Goal: Task Accomplishment & Management: Complete application form

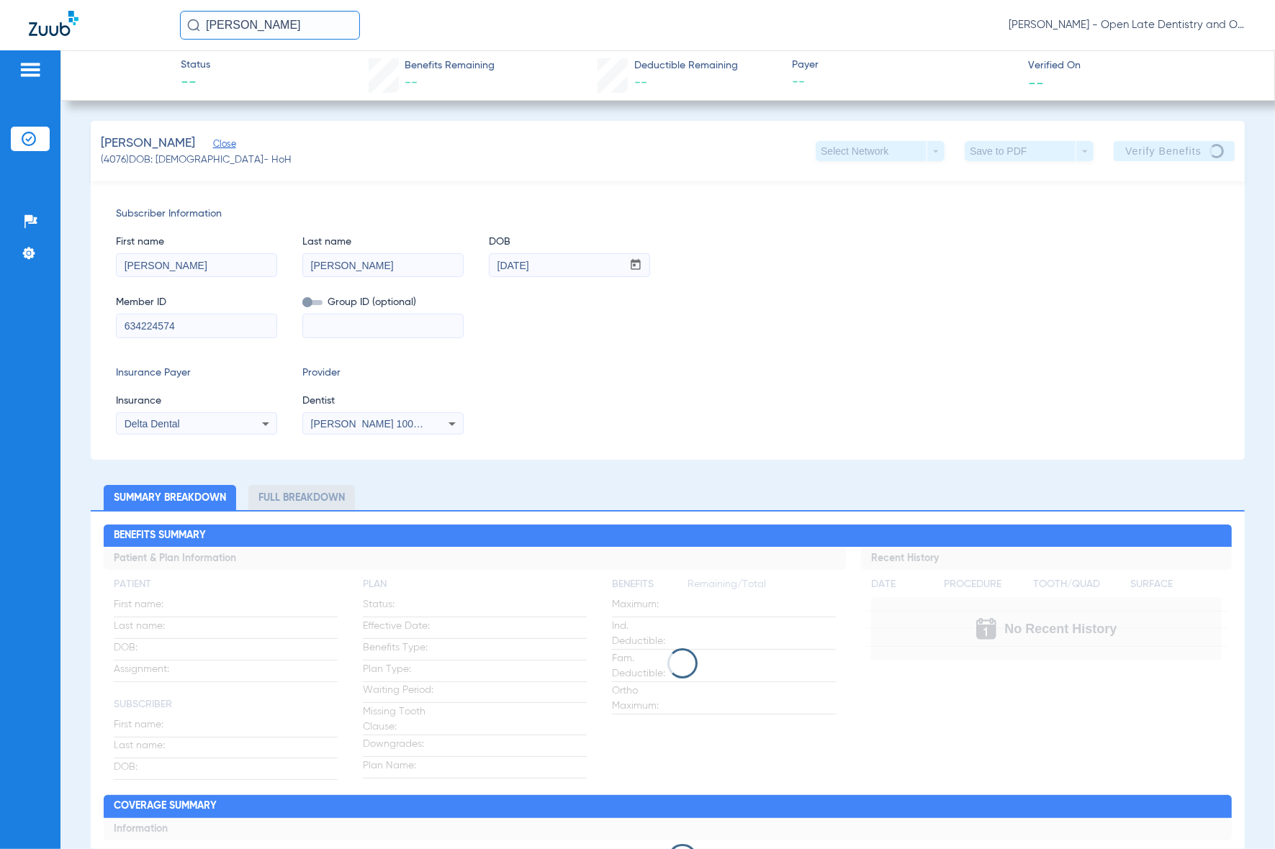
click at [904, 265] on div "First name Justin Last name Meeds DOB mm / dd / yyyy 12/27/1990" at bounding box center [667, 249] width 1103 height 55
click at [887, 294] on div "Member ID 634224574 Group ID (optional)" at bounding box center [667, 309] width 1103 height 55
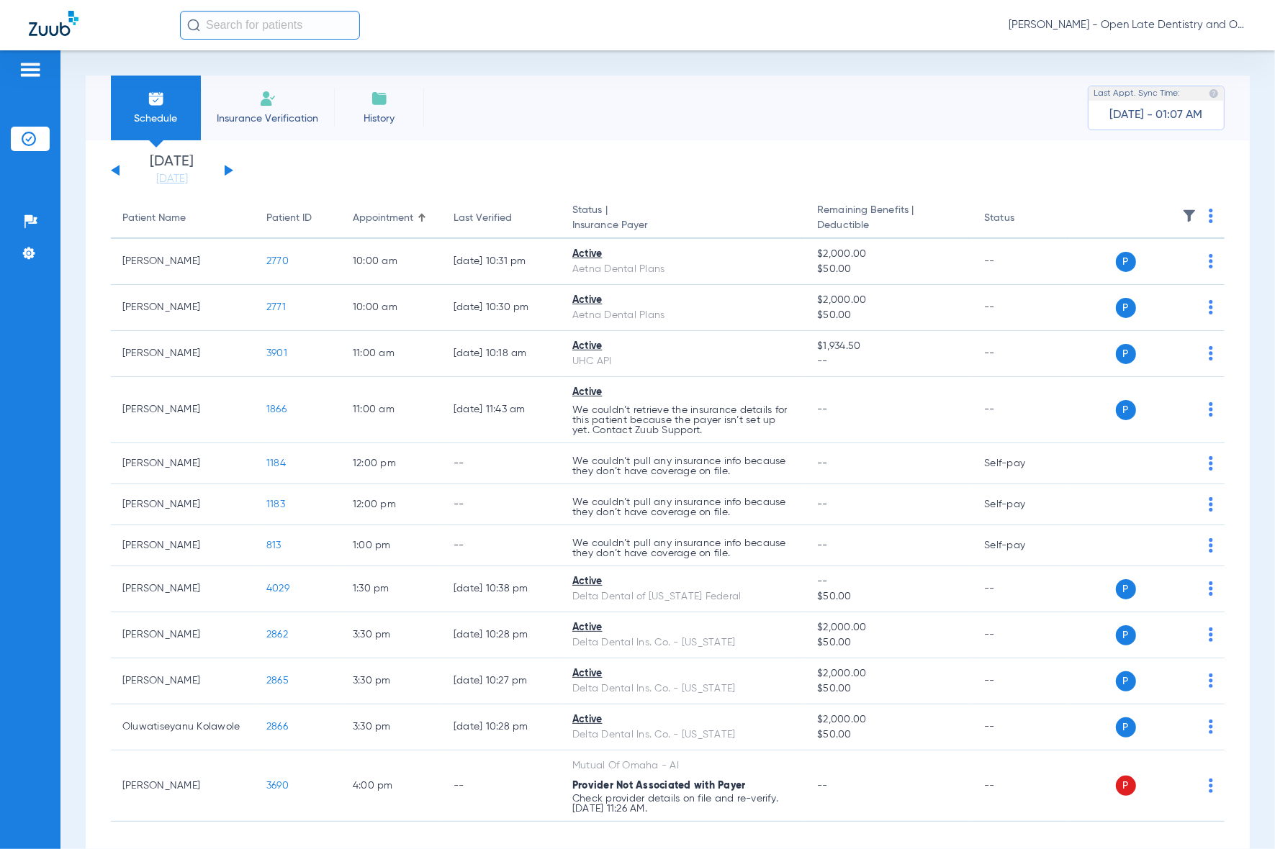
click at [229, 27] on input "text" at bounding box center [270, 25] width 180 height 29
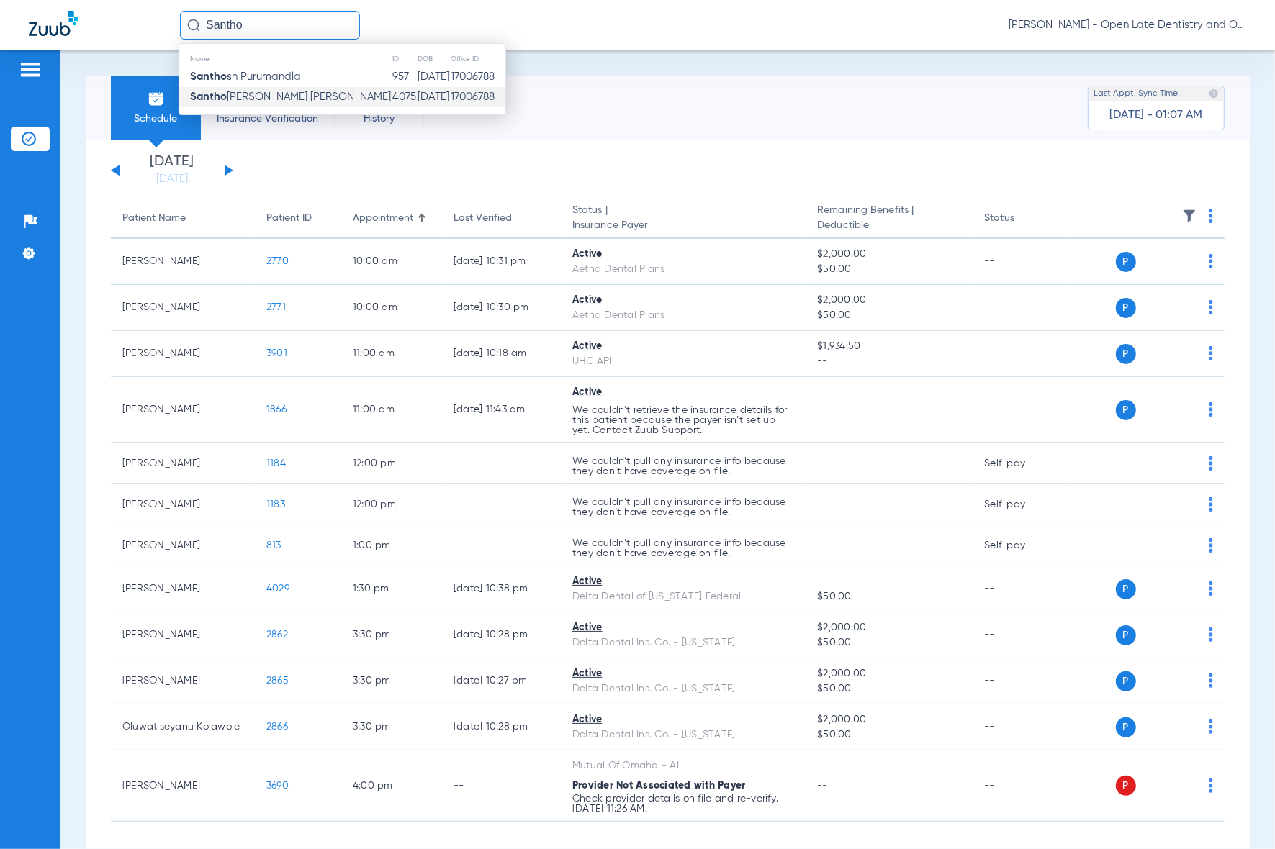
type input "Santho"
click at [293, 98] on span "Santho [PERSON_NAME] [PERSON_NAME]" at bounding box center [290, 96] width 201 height 11
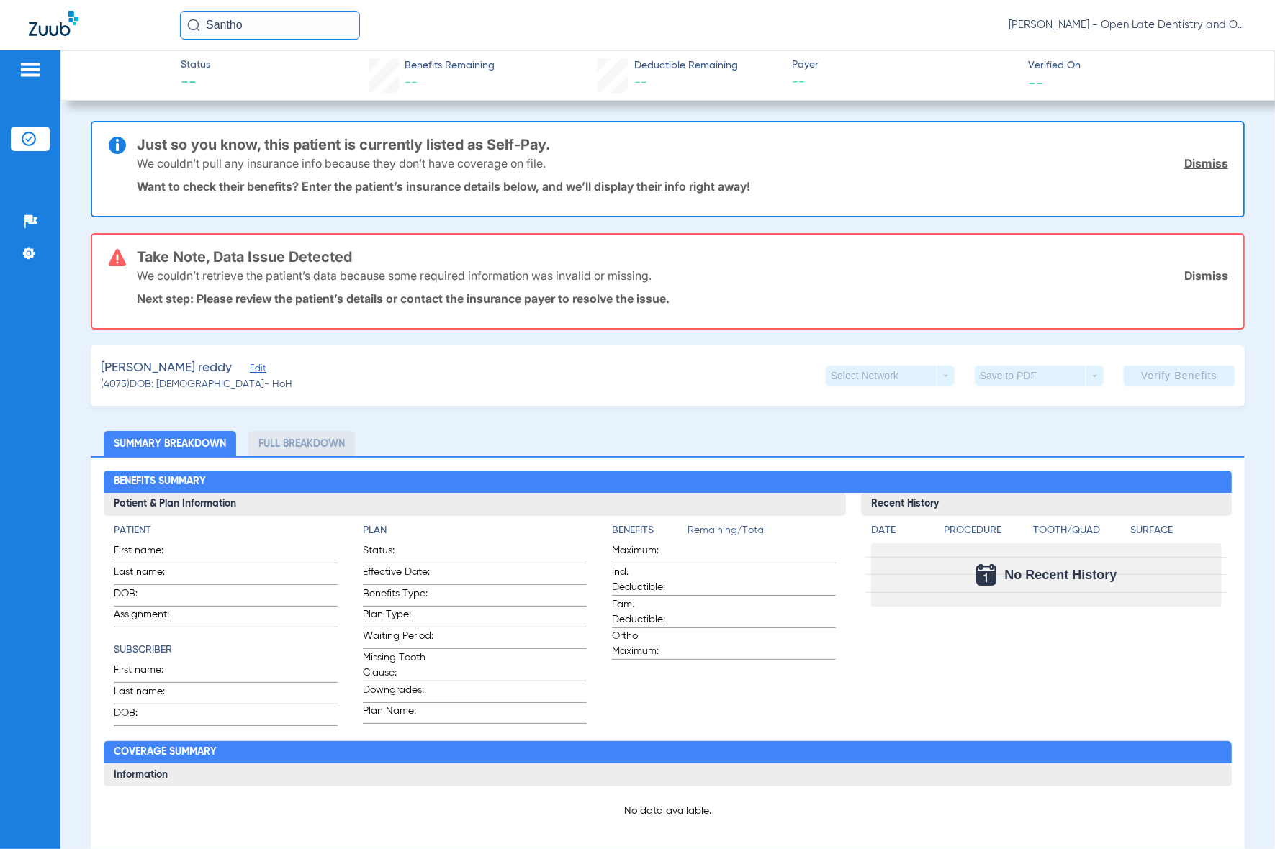
click at [263, 368] on span "Edit" at bounding box center [256, 371] width 13 height 14
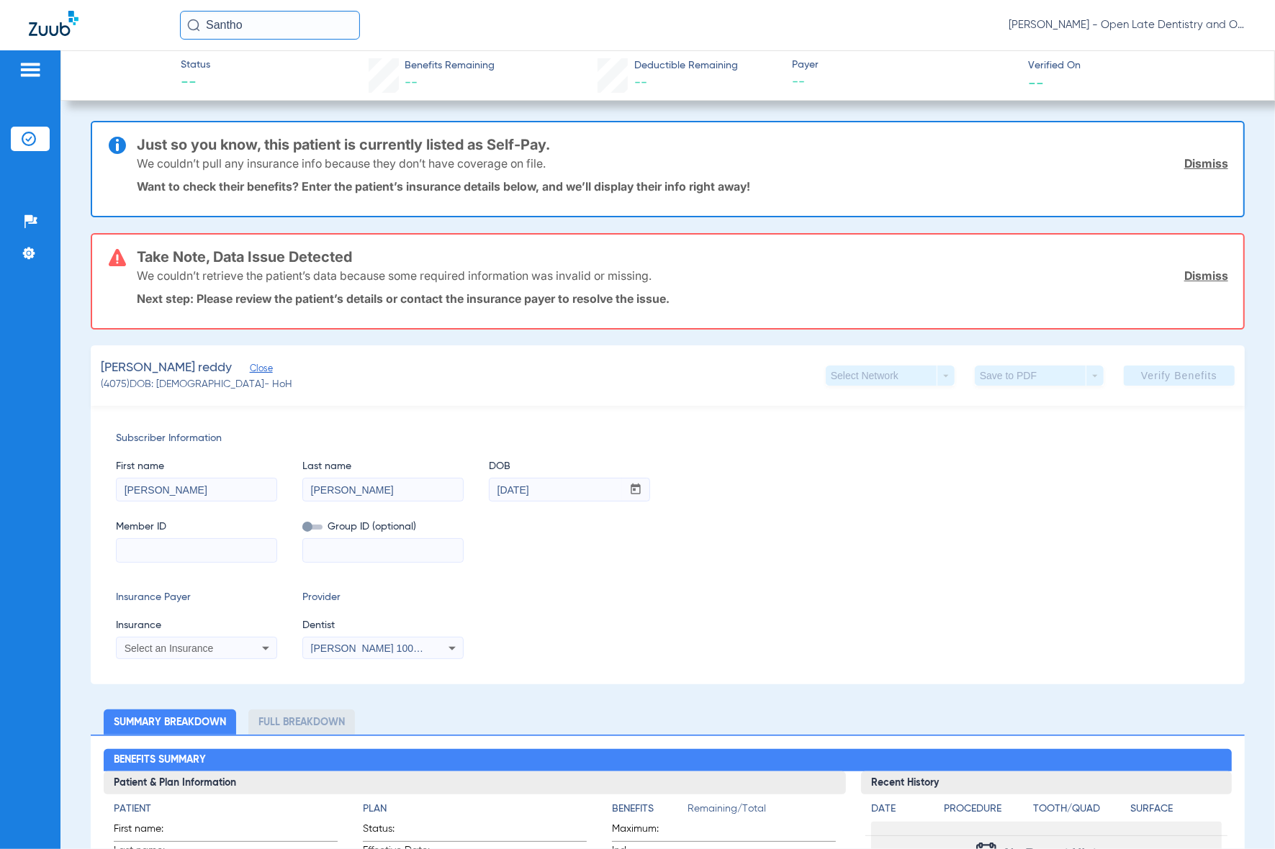
click at [181, 541] on input at bounding box center [197, 550] width 160 height 23
type input "M"
click at [274, 651] on div "Select an Insurance" at bounding box center [197, 648] width 160 height 17
type input "metlife"
click at [235, 565] on mat-option "Metlife" at bounding box center [238, 558] width 242 height 23
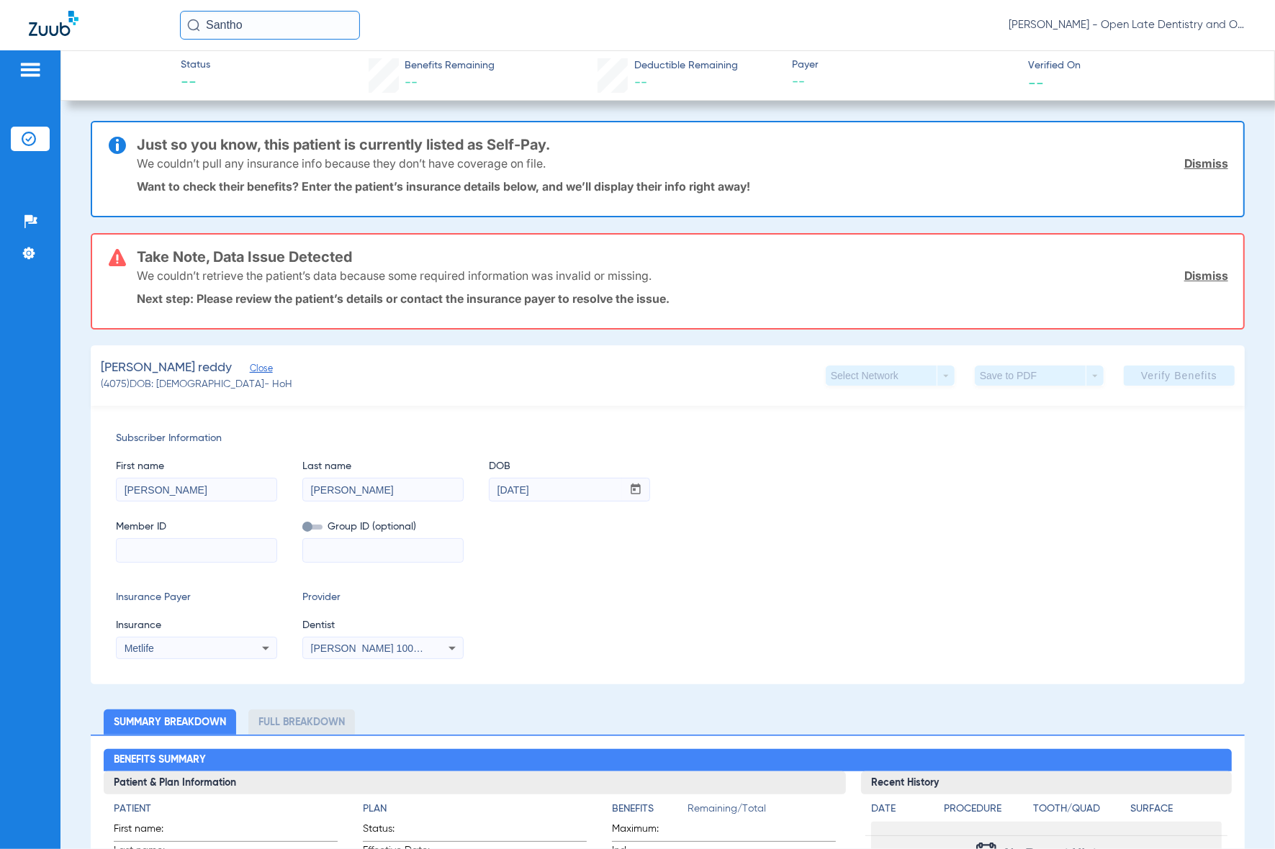
click at [243, 535] on mat-form-field at bounding box center [196, 549] width 161 height 28
click at [242, 539] on input at bounding box center [197, 550] width 160 height 23
paste input "740882590"
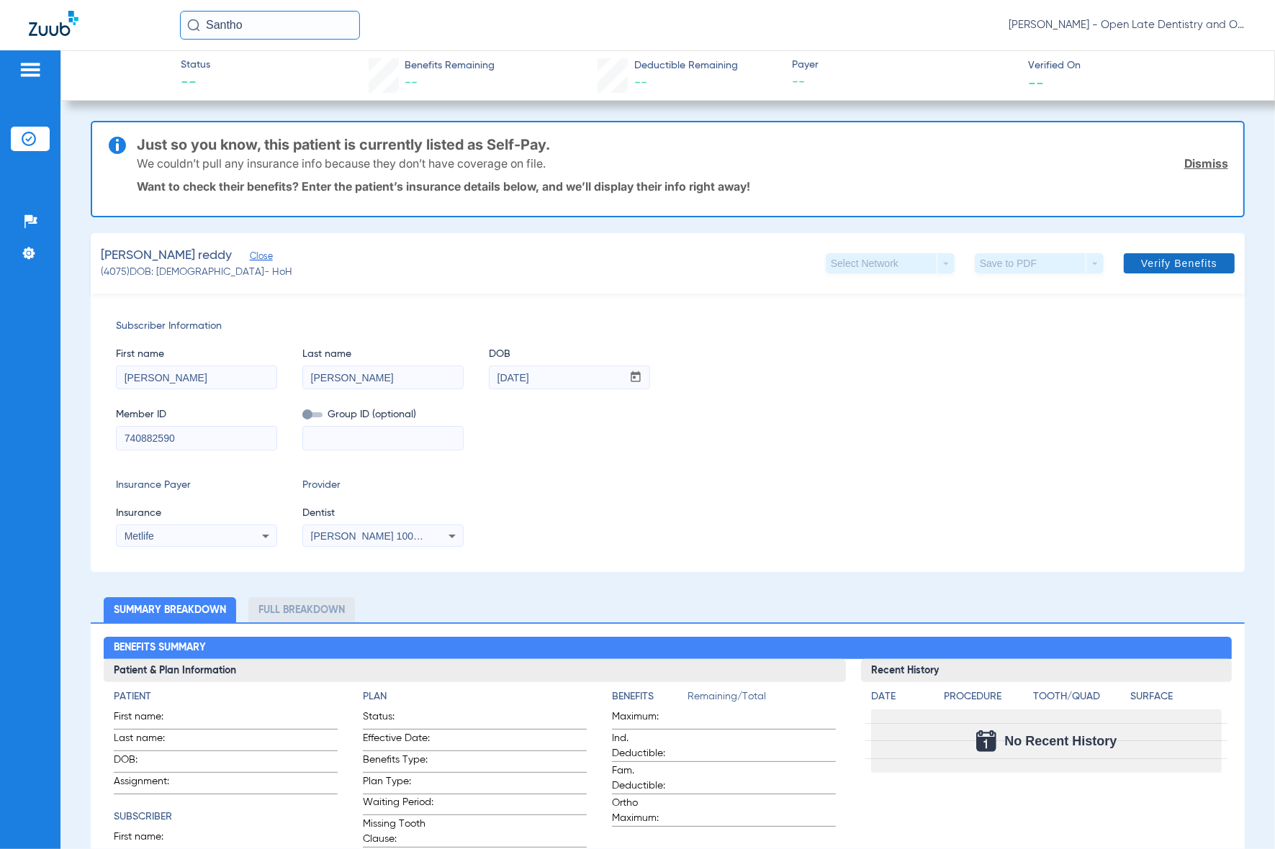
type input "740882590"
click at [1141, 265] on span "Verify Benefits" at bounding box center [1179, 264] width 76 height 12
